Goal: Find specific page/section: Find specific page/section

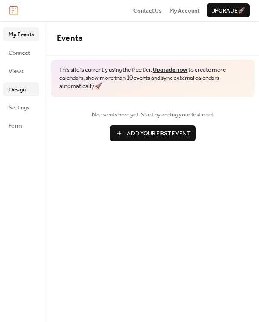
click at [24, 94] on span "Design" at bounding box center [17, 89] width 17 height 9
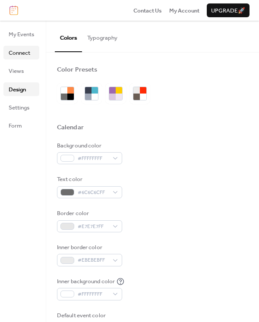
click at [21, 50] on span "Connect" at bounding box center [20, 53] width 22 height 9
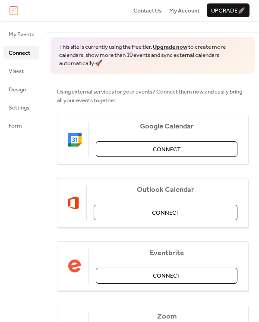
scroll to position [43, 0]
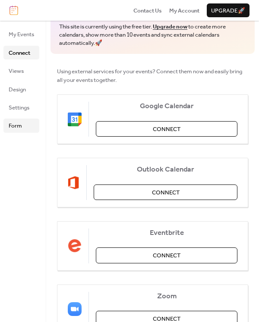
click at [13, 124] on span "Form" at bounding box center [15, 126] width 13 height 9
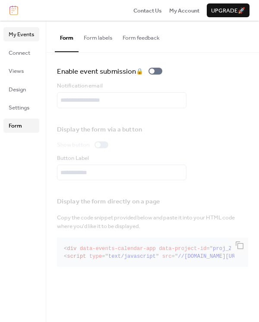
click at [26, 38] on span "My Events" at bounding box center [21, 34] width 25 height 9
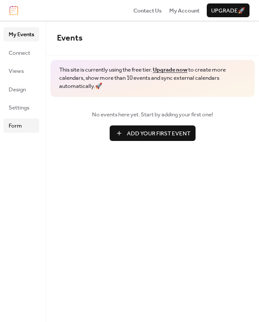
click at [17, 125] on span "Form" at bounding box center [15, 126] width 13 height 9
